Goal: Information Seeking & Learning: Learn about a topic

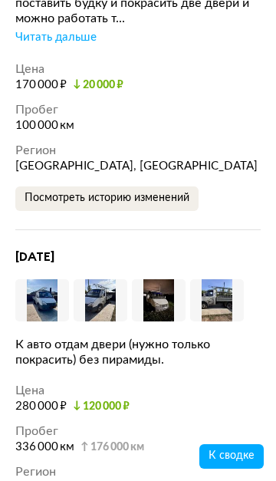
scroll to position [4607, 0]
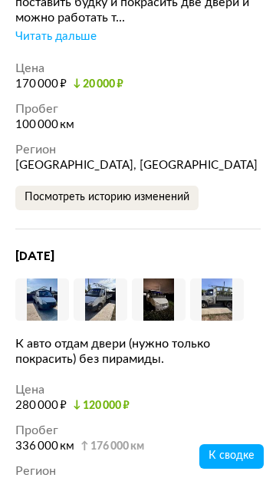
click at [41, 301] on img at bounding box center [42, 299] width 54 height 42
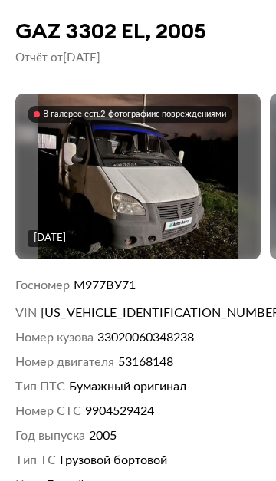
click at [193, 187] on img at bounding box center [139, 176] width 202 height 268
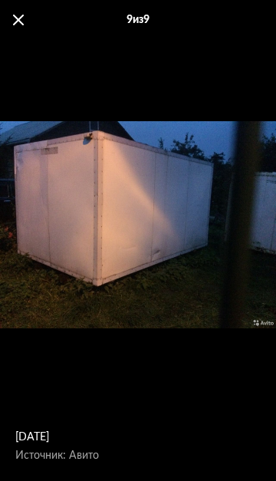
click at [15, 21] on span at bounding box center [18, 20] width 11 height 11
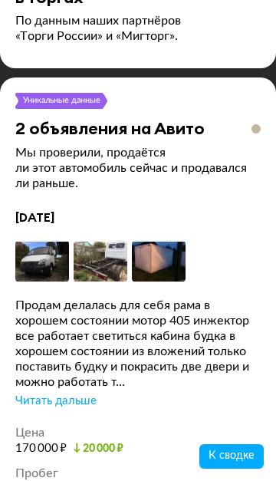
scroll to position [4247, 0]
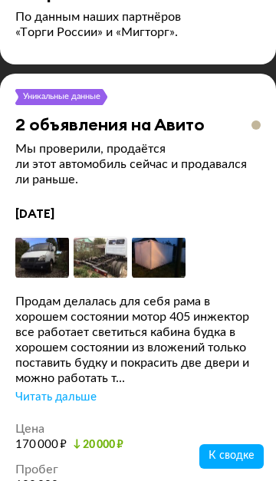
click at [90, 398] on div "Читать дальше" at bounding box center [55, 396] width 81 height 15
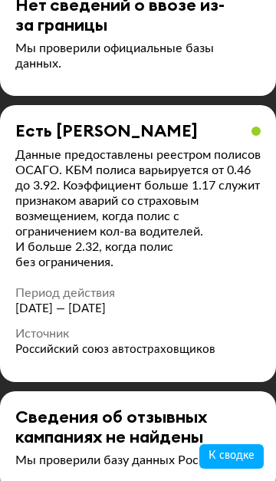
scroll to position [9814, 0]
